Goal: Transaction & Acquisition: Purchase product/service

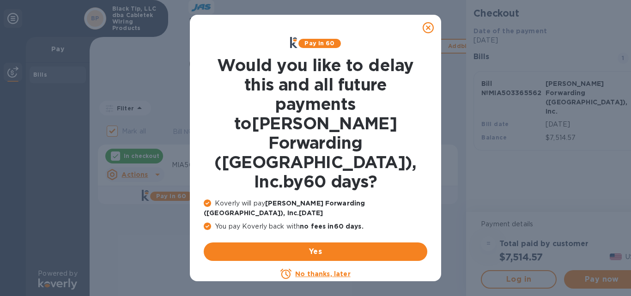
click at [318, 270] on u "No thanks, later" at bounding box center [322, 273] width 55 height 7
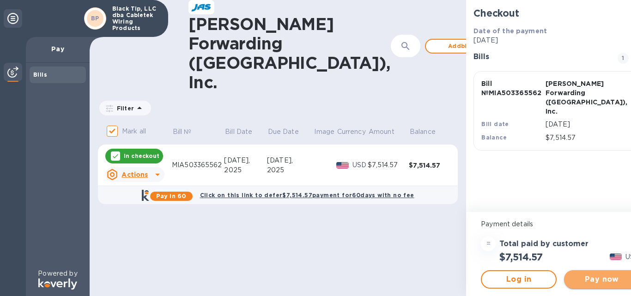
click at [575, 282] on span "Pay now" at bounding box center [601, 279] width 61 height 11
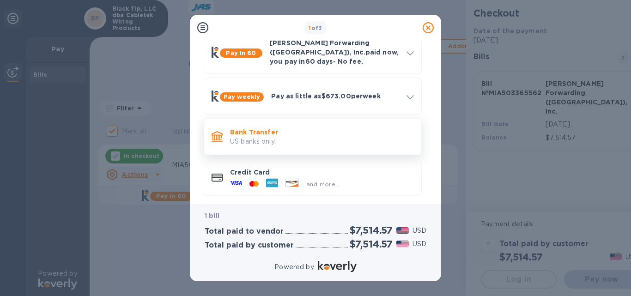
scroll to position [50, 0]
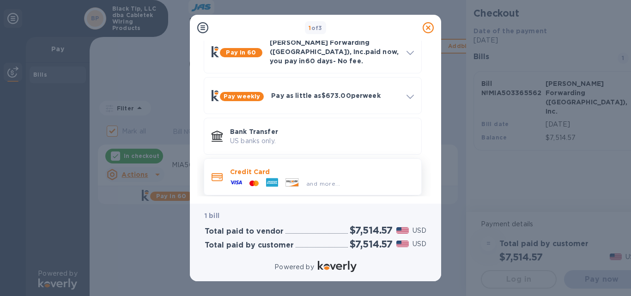
click at [244, 176] on div at bounding box center [235, 183] width 19 height 14
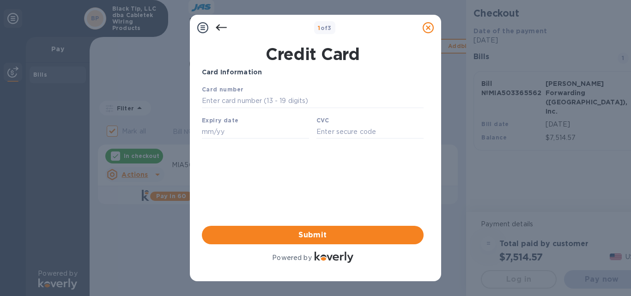
scroll to position [0, 0]
click at [245, 102] on input "text" at bounding box center [313, 101] width 222 height 14
click at [226, 102] on input "text" at bounding box center [313, 101] width 222 height 14
click at [218, 25] on icon at bounding box center [221, 27] width 11 height 6
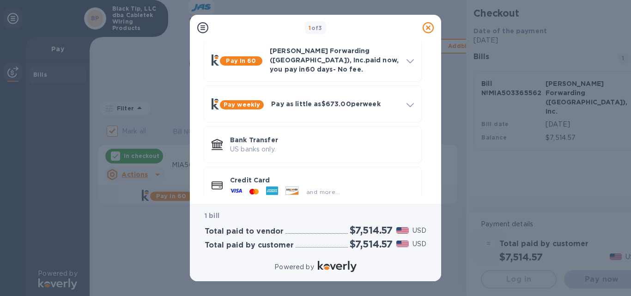
scroll to position [50, 0]
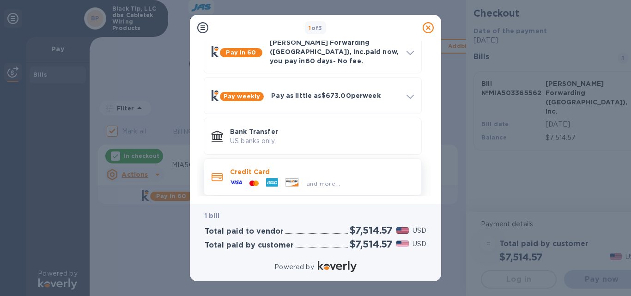
click at [332, 180] on span "and more..." at bounding box center [323, 183] width 34 height 7
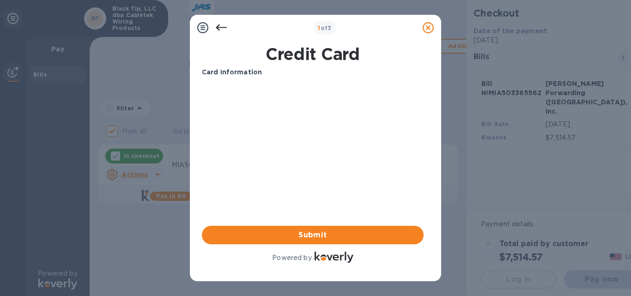
click at [220, 27] on icon at bounding box center [221, 27] width 11 height 11
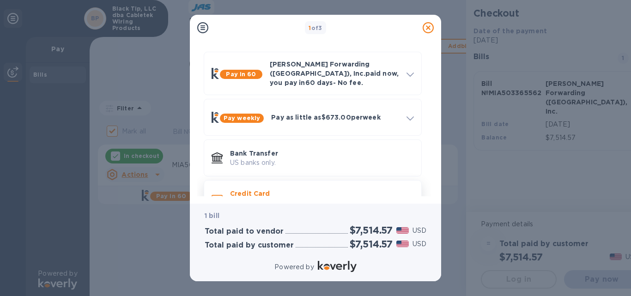
scroll to position [50, 0]
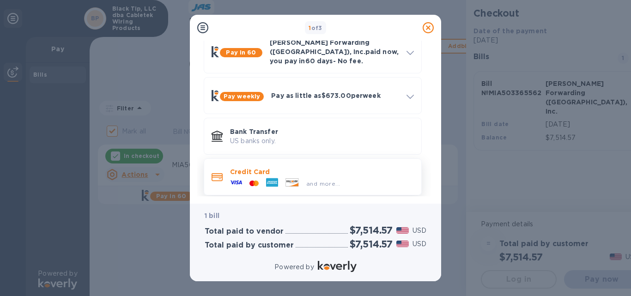
click at [236, 167] on p "Credit Card" at bounding box center [322, 171] width 184 height 9
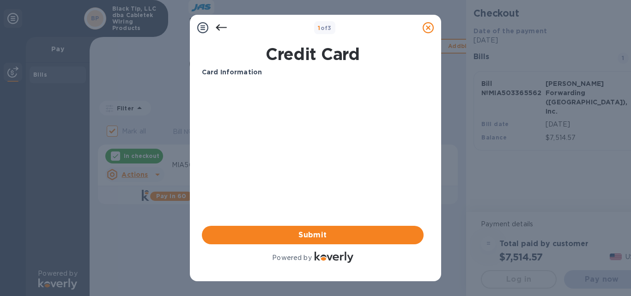
scroll to position [0, 0]
click at [259, 74] on p "Card Information" at bounding box center [313, 72] width 222 height 10
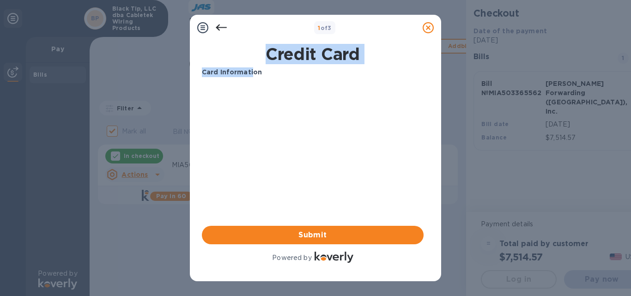
click at [252, 67] on div "Credit Card Card Information Your browser does not support iframes Submit Power…" at bounding box center [312, 154] width 225 height 224
click at [252, 66] on div "Credit Card Card Information Your browser does not support iframes Submit Power…" at bounding box center [312, 154] width 225 height 224
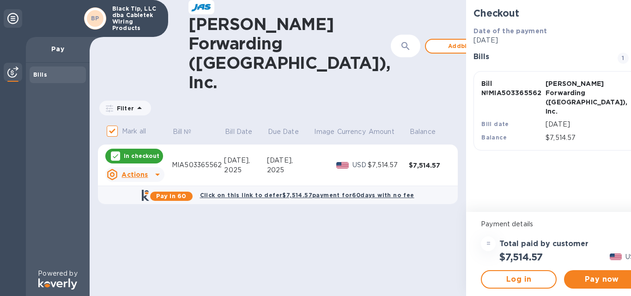
click at [9, 17] on icon at bounding box center [12, 18] width 11 height 11
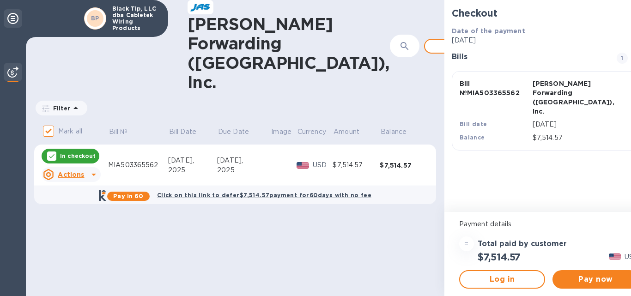
click at [10, 16] on icon at bounding box center [12, 18] width 11 height 11
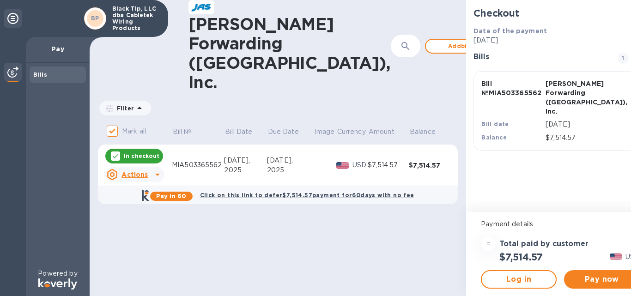
click at [12, 70] on img at bounding box center [12, 71] width 11 height 11
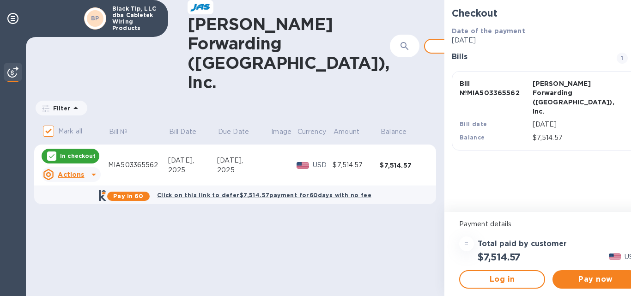
click at [12, 70] on img at bounding box center [12, 71] width 11 height 11
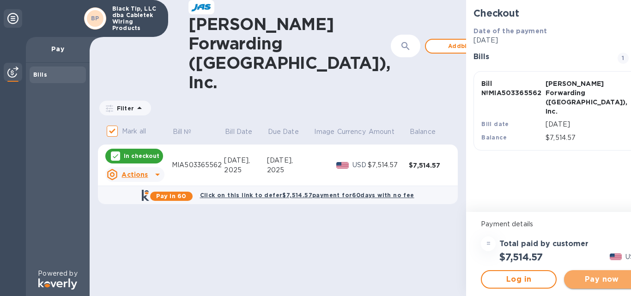
click at [573, 282] on span "Pay now" at bounding box center [601, 279] width 61 height 11
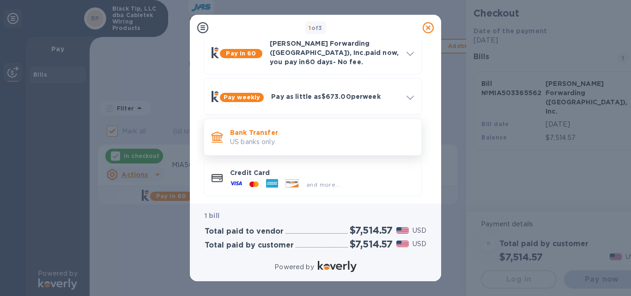
scroll to position [50, 0]
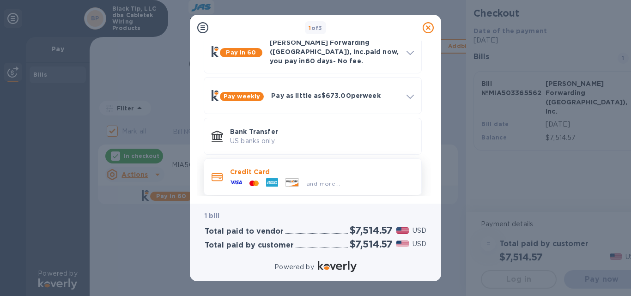
click at [280, 176] on div at bounding box center [271, 183] width 19 height 14
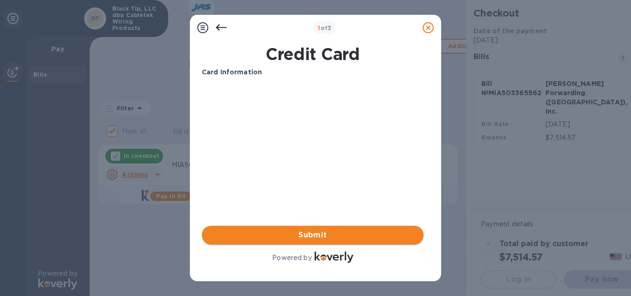
click at [316, 232] on span "Submit" at bounding box center [312, 234] width 207 height 11
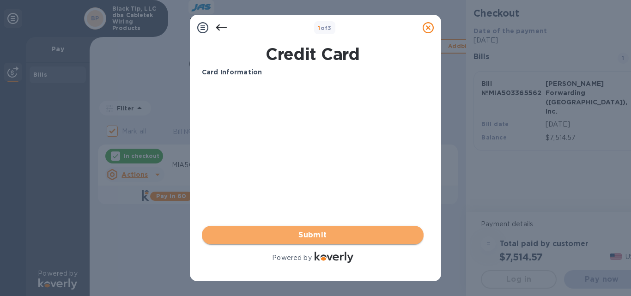
click at [303, 232] on span "Submit" at bounding box center [312, 234] width 207 height 11
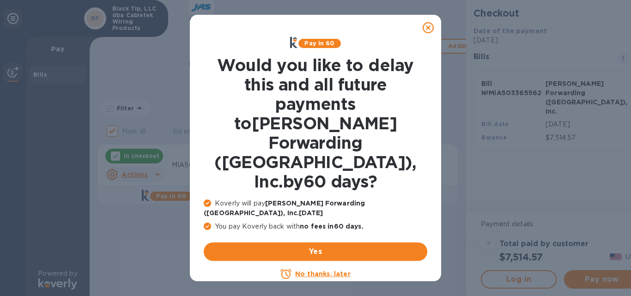
click at [315, 270] on u "No thanks, later" at bounding box center [322, 273] width 55 height 7
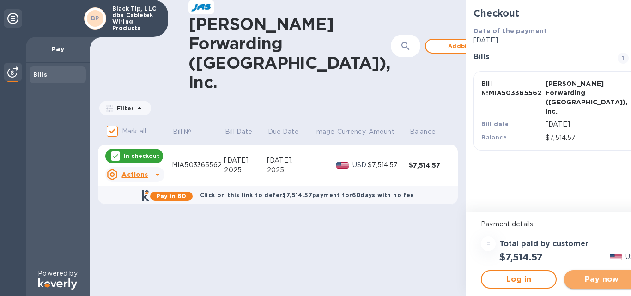
click at [574, 281] on span "Pay now" at bounding box center [601, 279] width 61 height 11
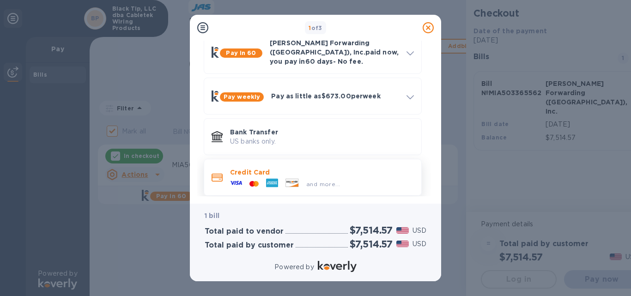
scroll to position [50, 0]
click at [259, 167] on p "Credit Card" at bounding box center [322, 171] width 184 height 9
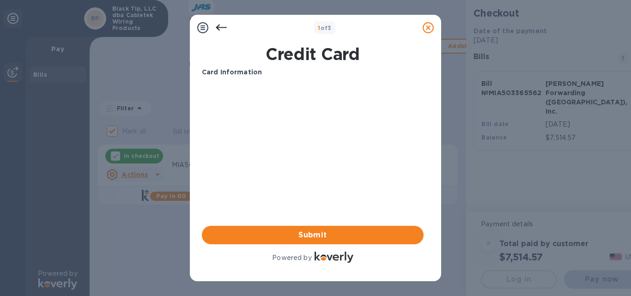
scroll to position [0, 0]
click at [211, 70] on b "Card Information" at bounding box center [232, 71] width 60 height 7
click at [244, 72] on b "Card Information" at bounding box center [232, 71] width 60 height 7
click at [283, 182] on div "Card Information Your browser does not support iframes Submit Powered by" at bounding box center [313, 165] width 222 height 197
drag, startPoint x: 299, startPoint y: 165, endPoint x: 320, endPoint y: 156, distance: 22.6
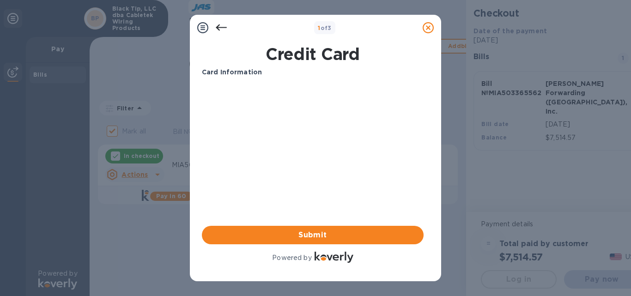
click at [315, 159] on div "Card Information Your browser does not support iframes Submit Powered by" at bounding box center [313, 165] width 222 height 197
click at [223, 78] on div "Card Information" at bounding box center [312, 72] width 229 height 17
click at [223, 77] on div "Card Information" at bounding box center [312, 72] width 229 height 17
click at [225, 77] on div "Card Information" at bounding box center [312, 72] width 229 height 17
click at [220, 27] on icon at bounding box center [221, 27] width 11 height 6
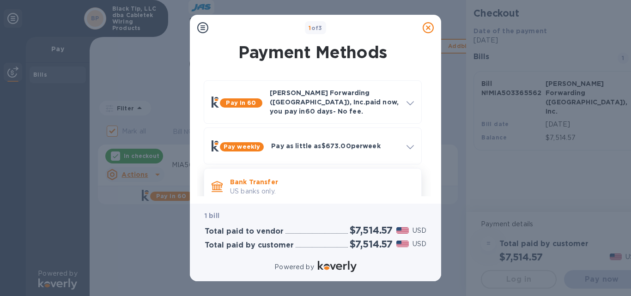
click at [250, 177] on p "Bank Transfer" at bounding box center [322, 181] width 184 height 9
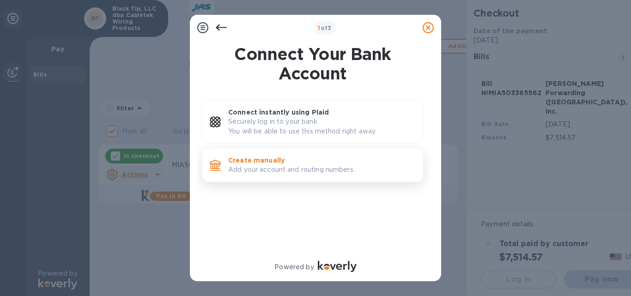
click at [264, 162] on p "Create manually" at bounding box center [321, 160] width 187 height 9
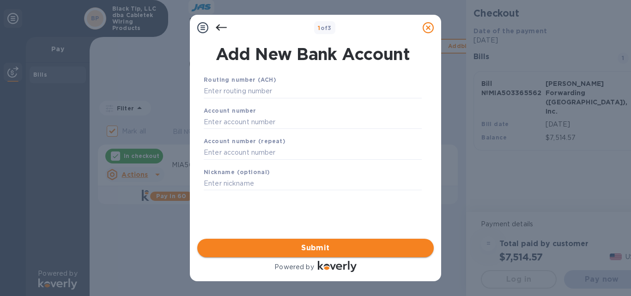
click at [315, 246] on span "Submit" at bounding box center [316, 247] width 222 height 11
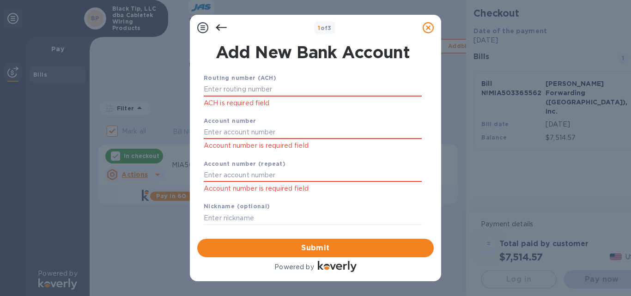
click at [221, 25] on icon at bounding box center [221, 27] width 11 height 11
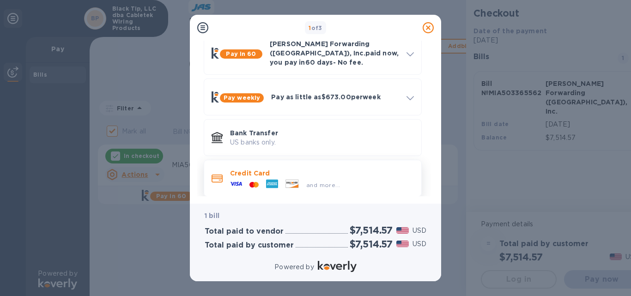
scroll to position [50, 0]
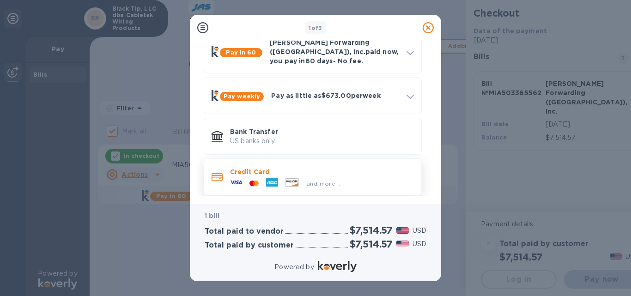
click at [238, 176] on icon at bounding box center [236, 182] width 12 height 12
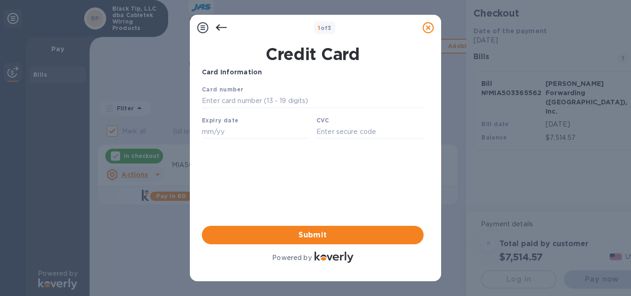
scroll to position [0, 0]
click at [280, 102] on input "text" at bounding box center [313, 101] width 222 height 14
click at [242, 100] on input "text" at bounding box center [313, 101] width 222 height 14
click at [326, 195] on div "Card Information Your browser does not support iframes Submit Powered by" at bounding box center [313, 165] width 222 height 197
click at [211, 101] on input "text" at bounding box center [313, 101] width 222 height 14
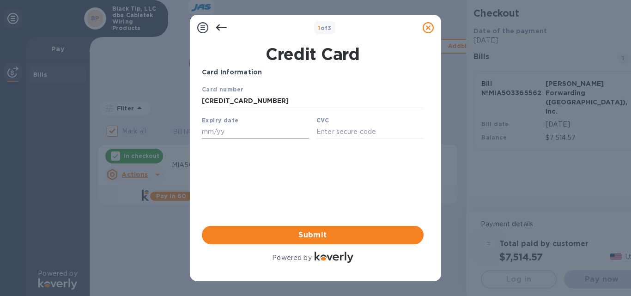
type input "3767 4552 3641 005"
click at [203, 137] on input "text" at bounding box center [255, 132] width 107 height 14
type input "01/28"
click at [349, 138] on input "text" at bounding box center [369, 132] width 107 height 14
type input "5994"
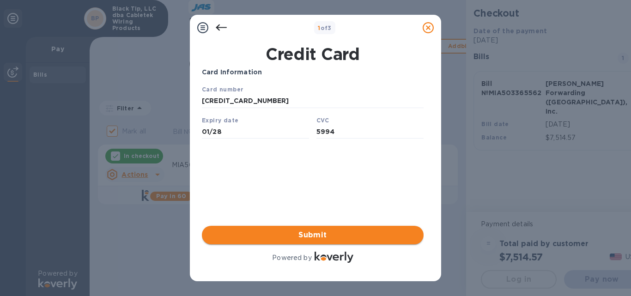
click at [309, 233] on span "Submit" at bounding box center [312, 234] width 207 height 11
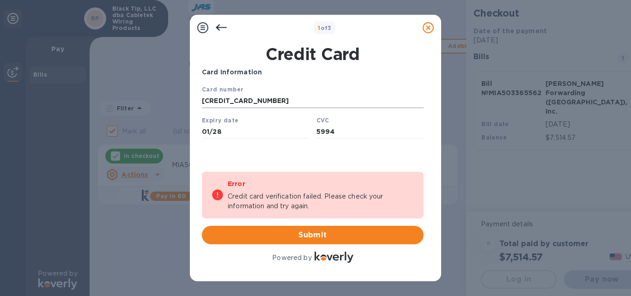
click at [275, 98] on input "3767 4552 3641 005" at bounding box center [313, 101] width 222 height 14
click at [277, 127] on input "01/28" at bounding box center [255, 132] width 107 height 14
click at [364, 137] on input "5994" at bounding box center [369, 132] width 107 height 14
click at [278, 98] on input "3767 4552 3641 005" at bounding box center [313, 101] width 222 height 14
click at [202, 100] on input "3767 4552 3641 005" at bounding box center [313, 101] width 222 height 14
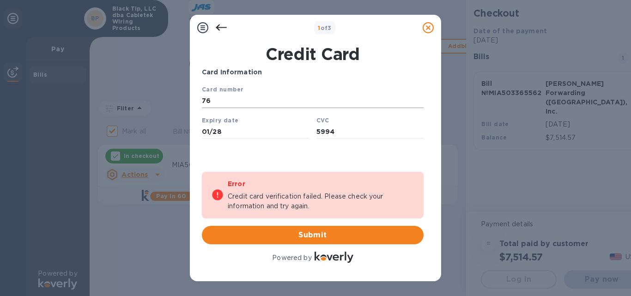
type input "7"
type input "3767 4552 3641 005"
type input "01/28"
type input "5994"
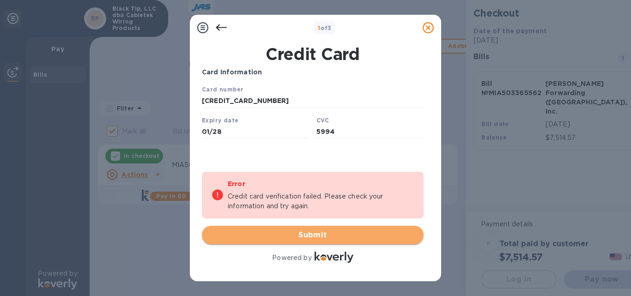
click at [310, 235] on span "Submit" at bounding box center [312, 234] width 207 height 11
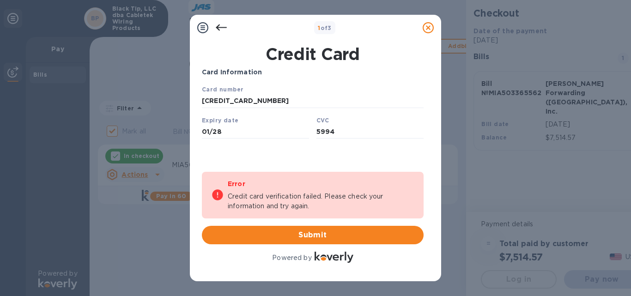
drag, startPoint x: 263, startPoint y: 101, endPoint x: 385, endPoint y: 189, distance: 150.6
click at [202, 104] on html "Card number 3767 4552 3641 005 Expiry date 01/28 CVC 5994 Save" at bounding box center [313, 114] width 222 height 61
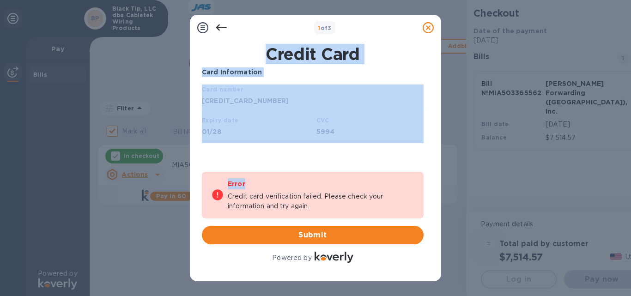
drag, startPoint x: 428, startPoint y: 28, endPoint x: 519, endPoint y: 175, distance: 172.6
click at [510, 187] on div "1 of 3 Credit Card Card Information Your browser does not support iframes Error…" at bounding box center [315, 148] width 631 height 296
click at [528, 166] on div "1 of 3 Credit Card Card Information Your browser does not support iframes Error…" at bounding box center [315, 148] width 631 height 296
click at [494, 160] on div "1 of 3 Credit Card Card Information Your browser does not support iframes Error…" at bounding box center [315, 148] width 631 height 296
